Goal: Task Accomplishment & Management: Use online tool/utility

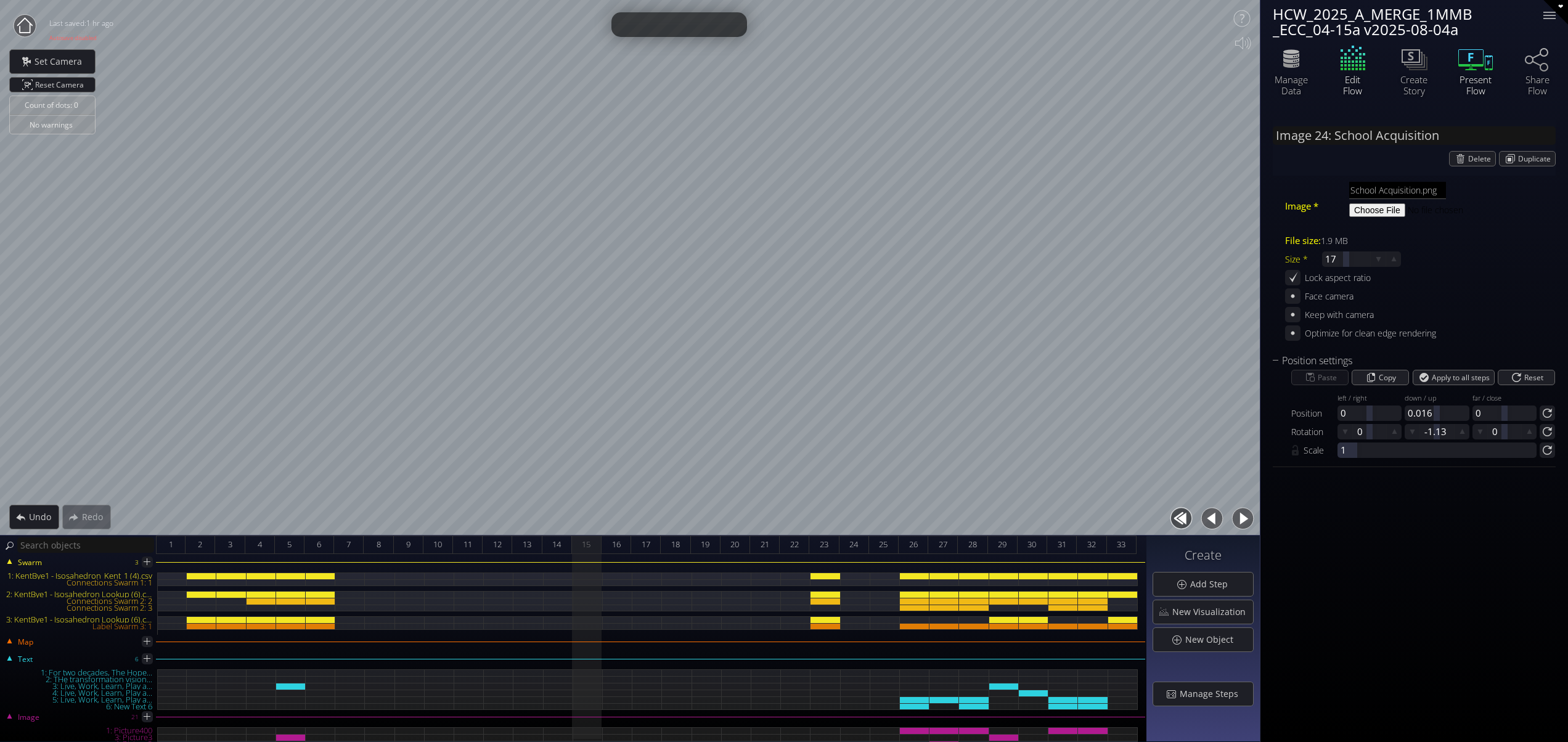
click at [1472, 62] on icon at bounding box center [1476, 59] width 37 height 31
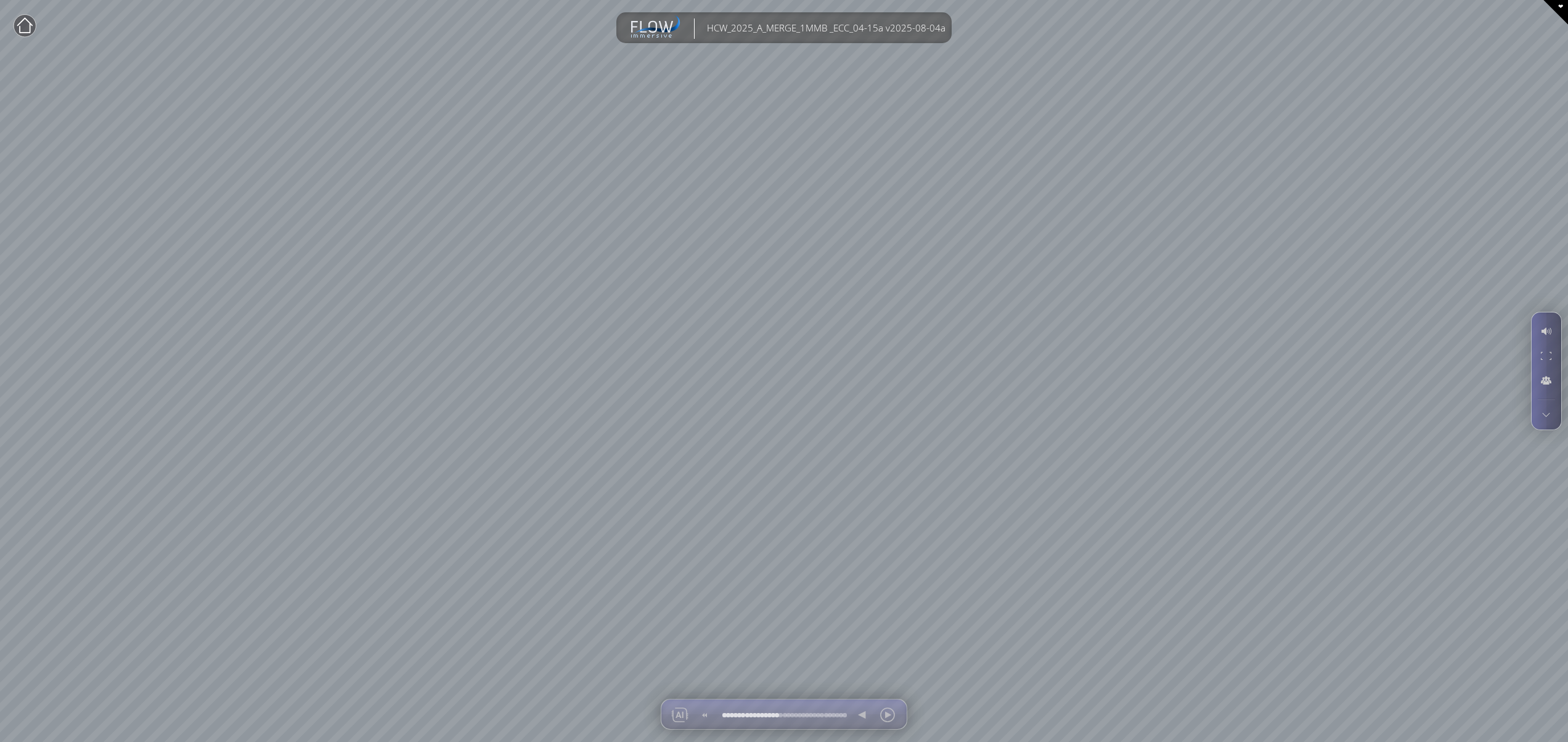
click at [1549, 353] on div at bounding box center [1546, 356] width 23 height 23
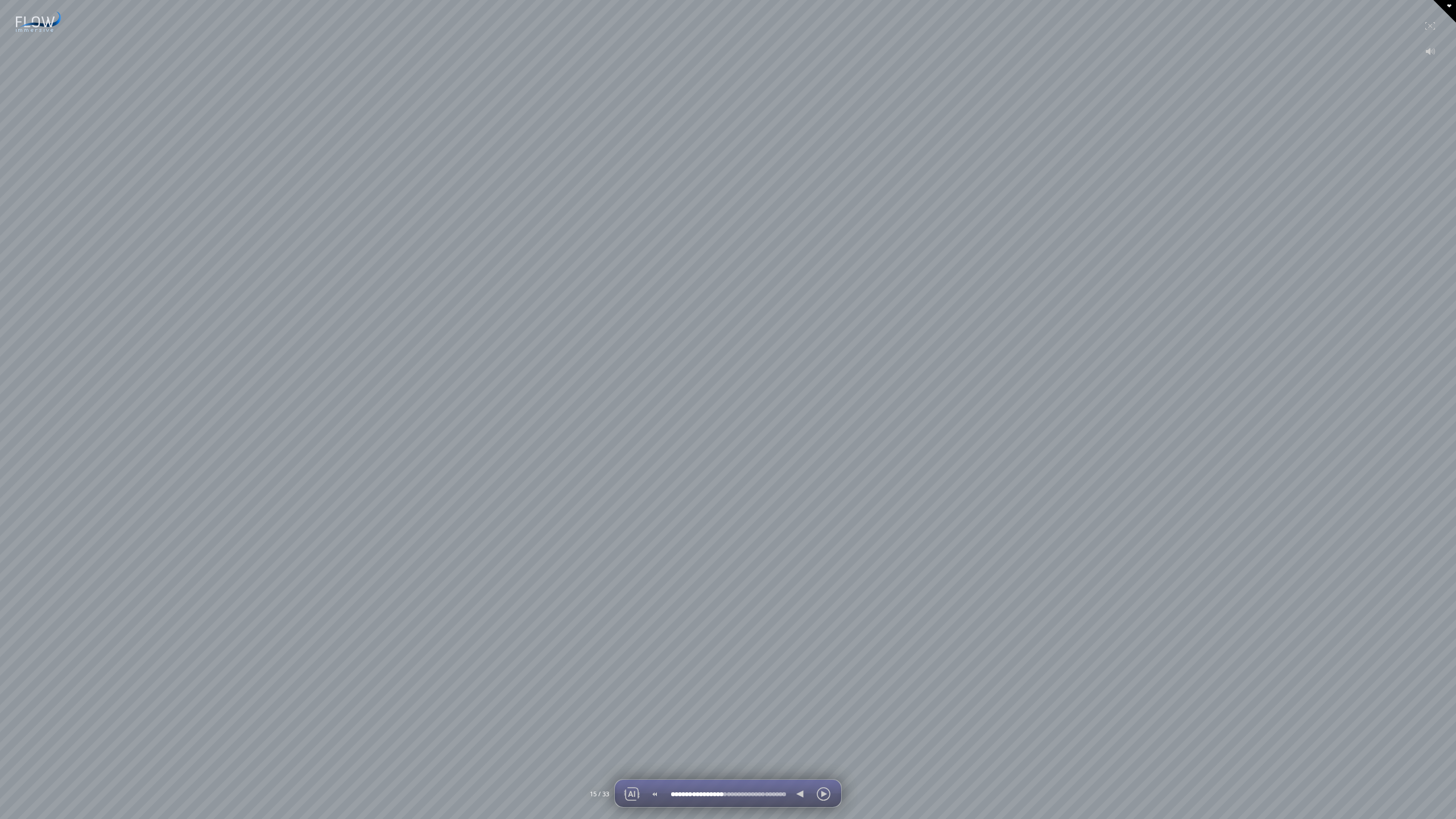
click at [820, 684] on div at bounding box center [824, 794] width 17 height 27
click at [818, 684] on div at bounding box center [824, 794] width 17 height 27
click at [1422, 24] on div at bounding box center [1430, 26] width 22 height 27
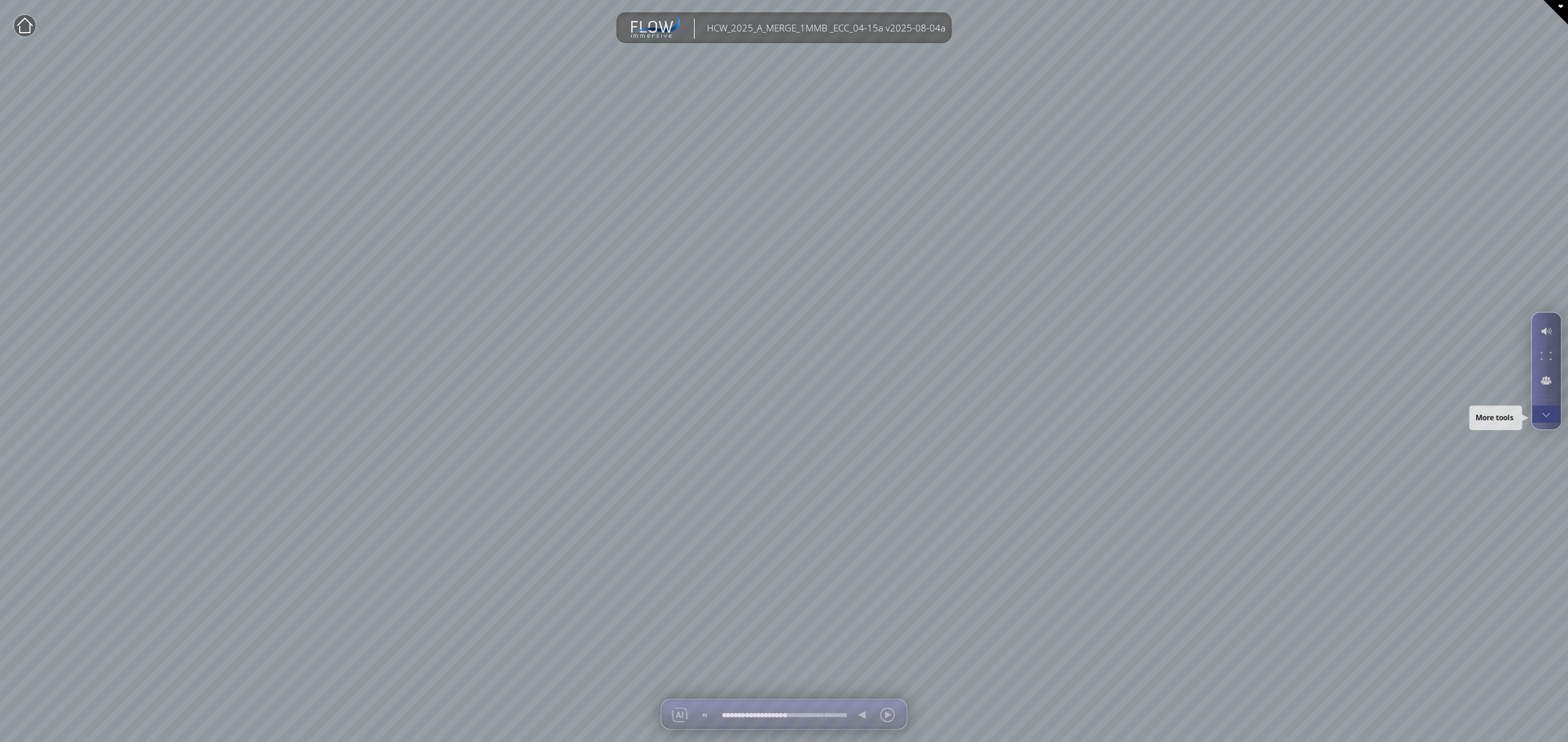
click at [1544, 417] on div at bounding box center [1546, 414] width 23 height 17
click at [1538, 359] on div at bounding box center [1546, 356] width 23 height 23
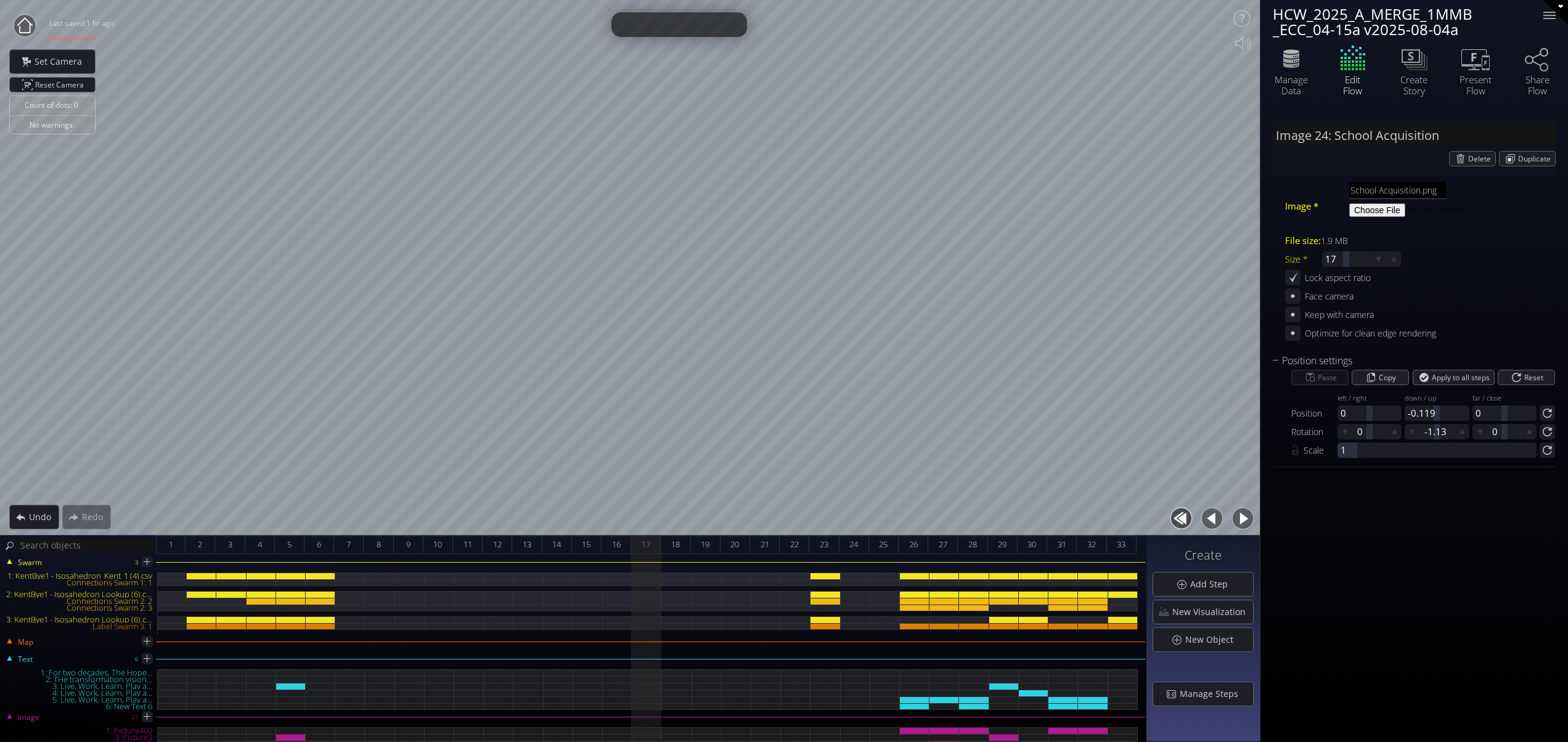
type input "Image 25: ECC Renovation"
type input "ECC Renovation.png"
click at [1482, 70] on icon at bounding box center [1476, 59] width 37 height 31
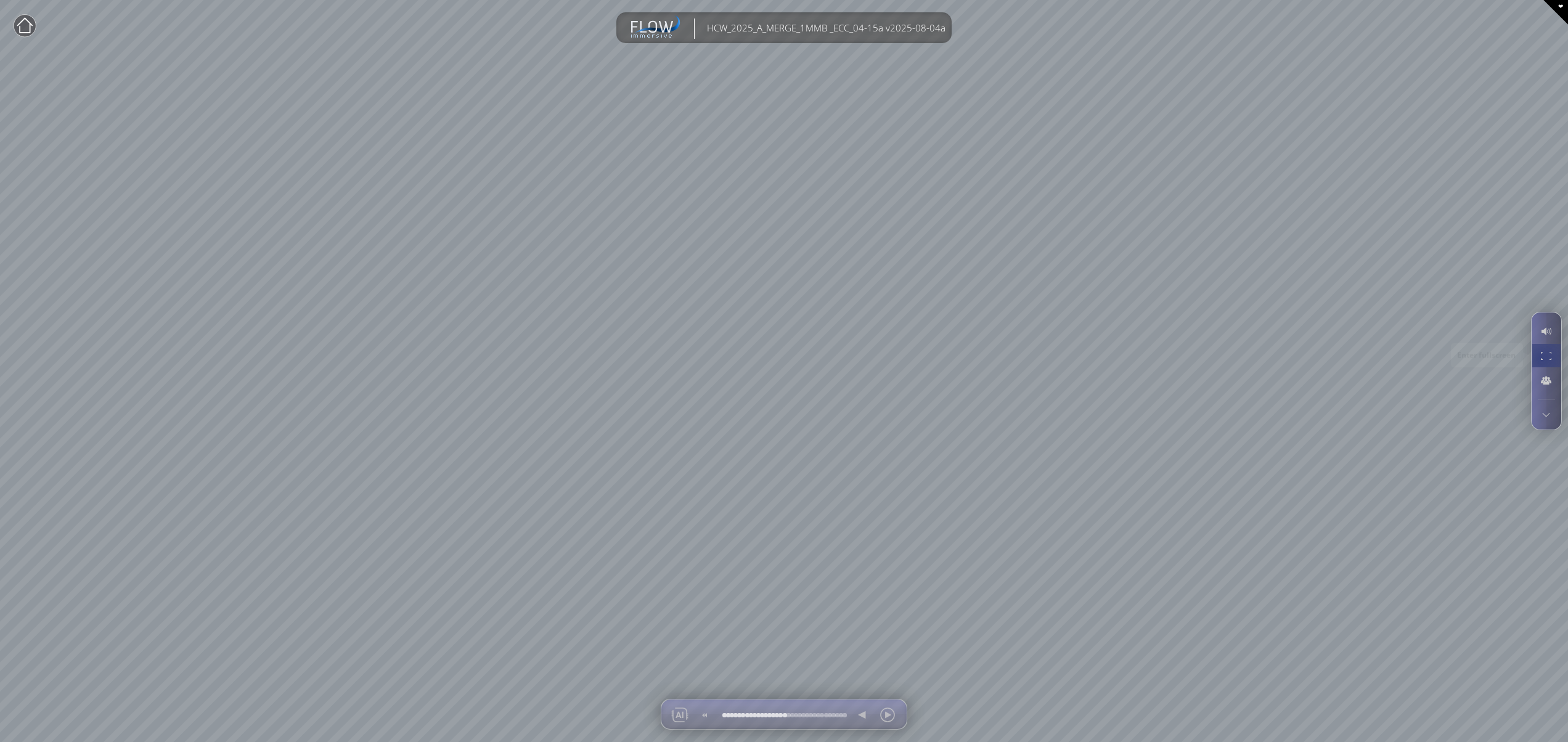
click at [1541, 359] on div at bounding box center [1546, 356] width 23 height 23
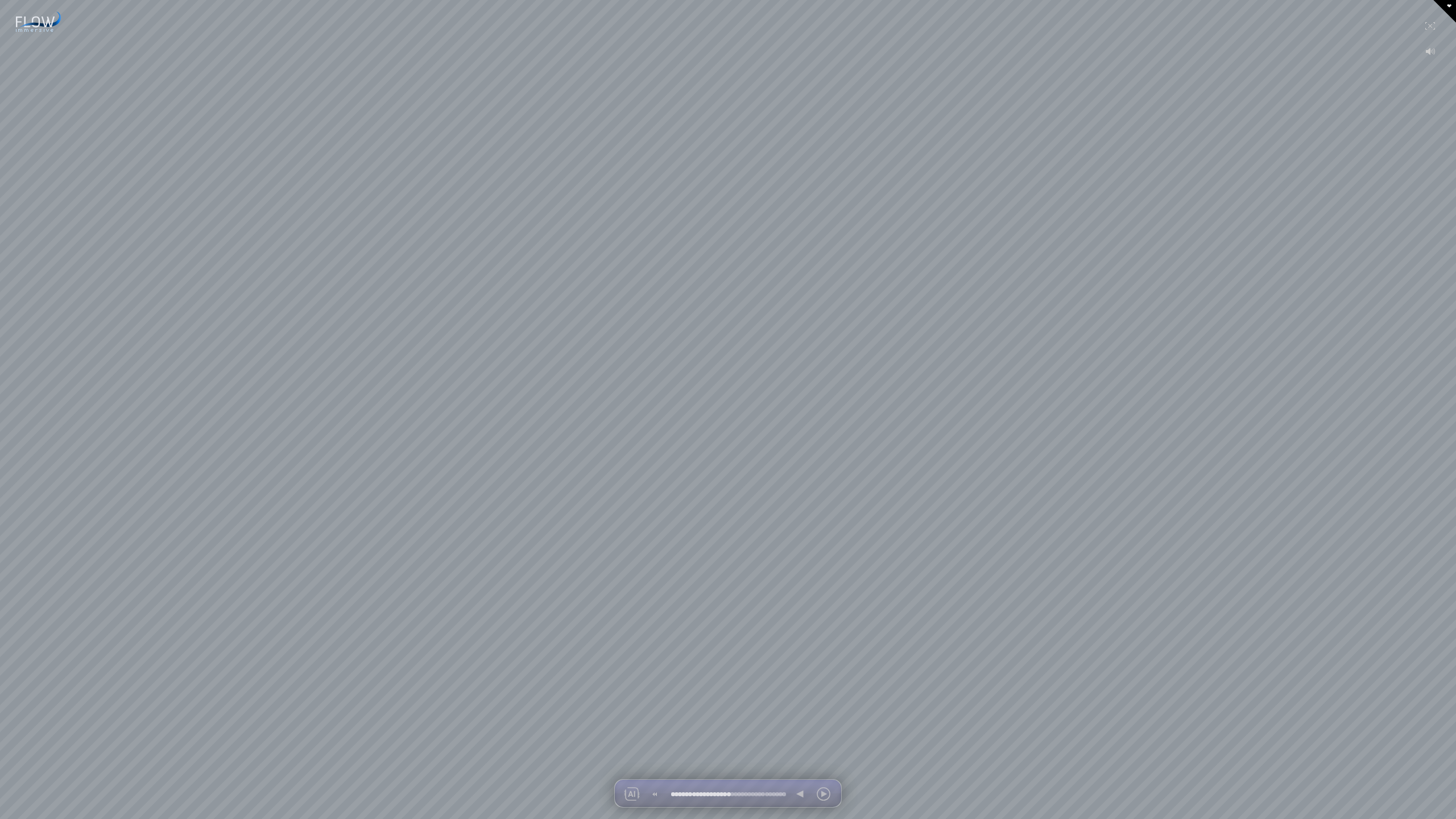
click at [1432, 28] on div at bounding box center [1430, 26] width 22 height 27
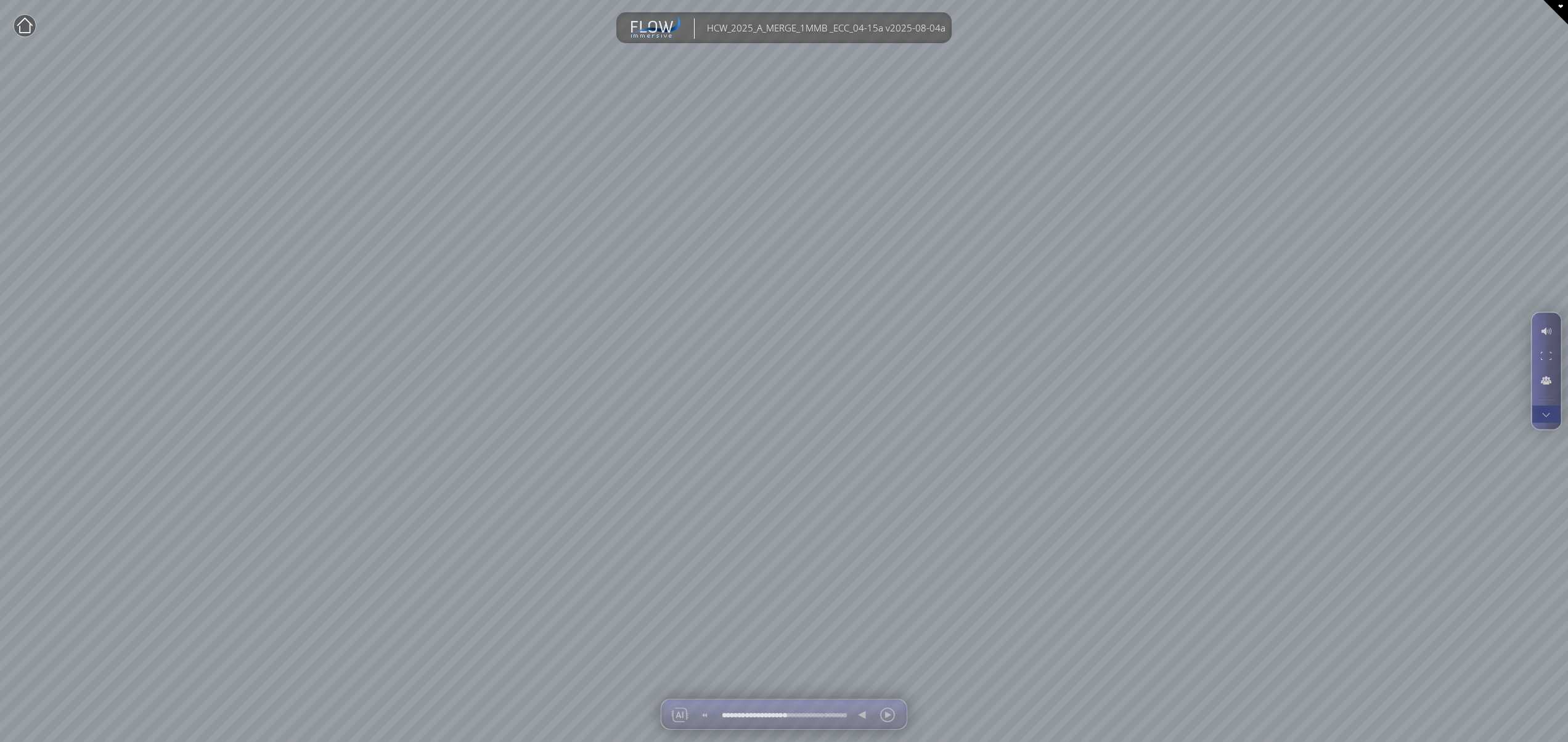
click at [1543, 412] on div at bounding box center [1546, 414] width 23 height 17
click at [1541, 356] on div at bounding box center [1546, 356] width 23 height 23
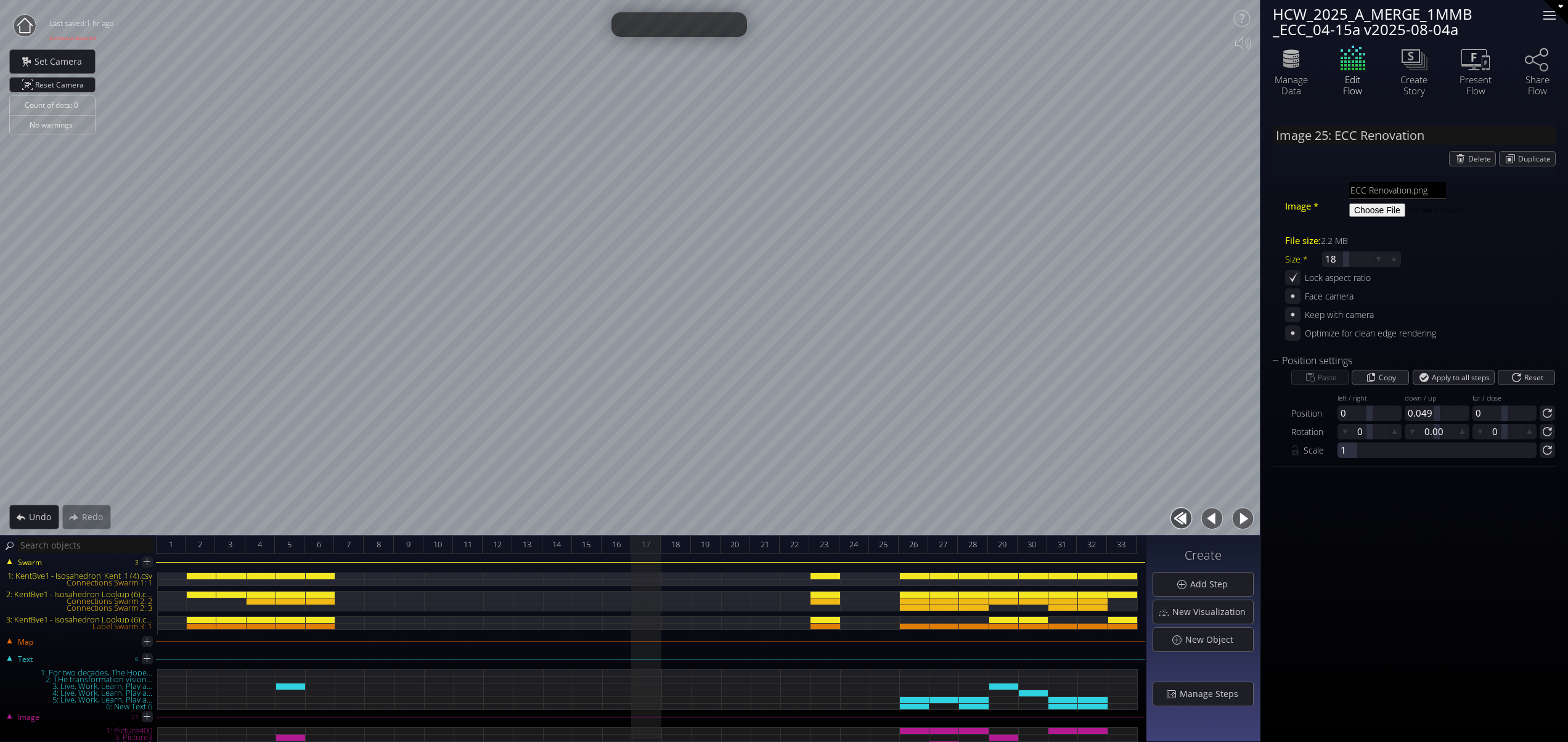
click at [1545, 15] on div at bounding box center [1550, 15] width 25 height 25
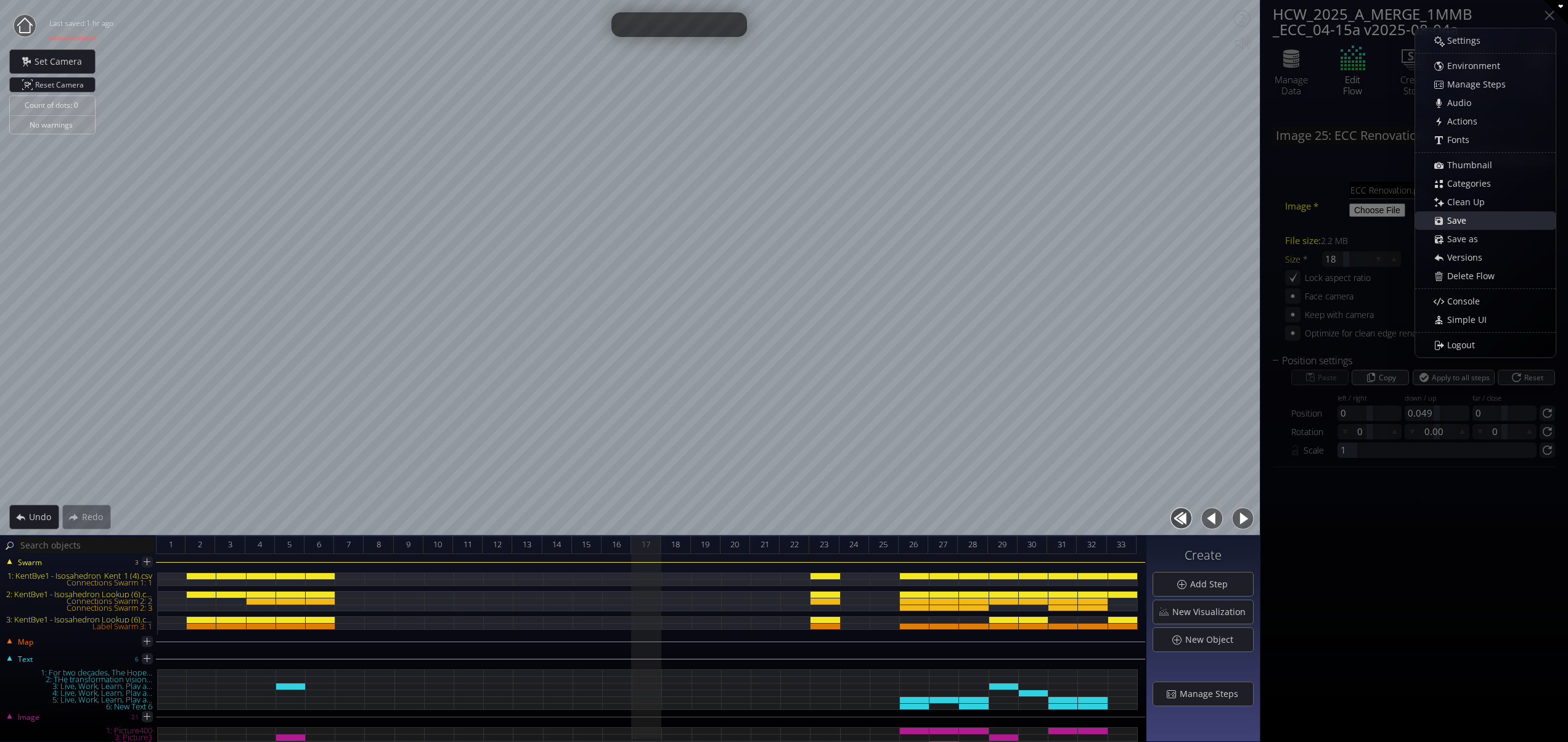
click at [1445, 218] on div "Save" at bounding box center [1492, 221] width 127 height 17
